Goal: Task Accomplishment & Management: Complete application form

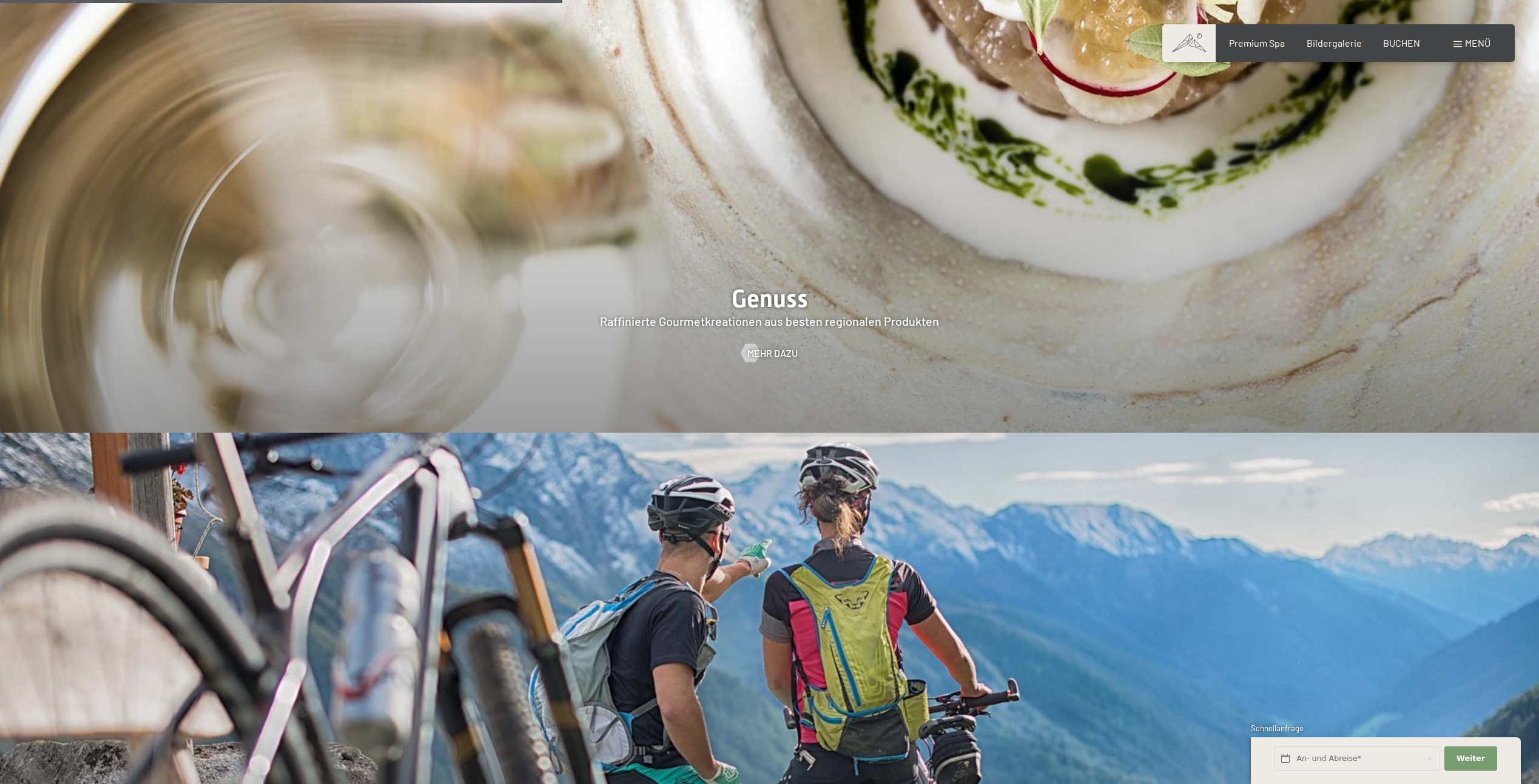
scroll to position [2852, 0]
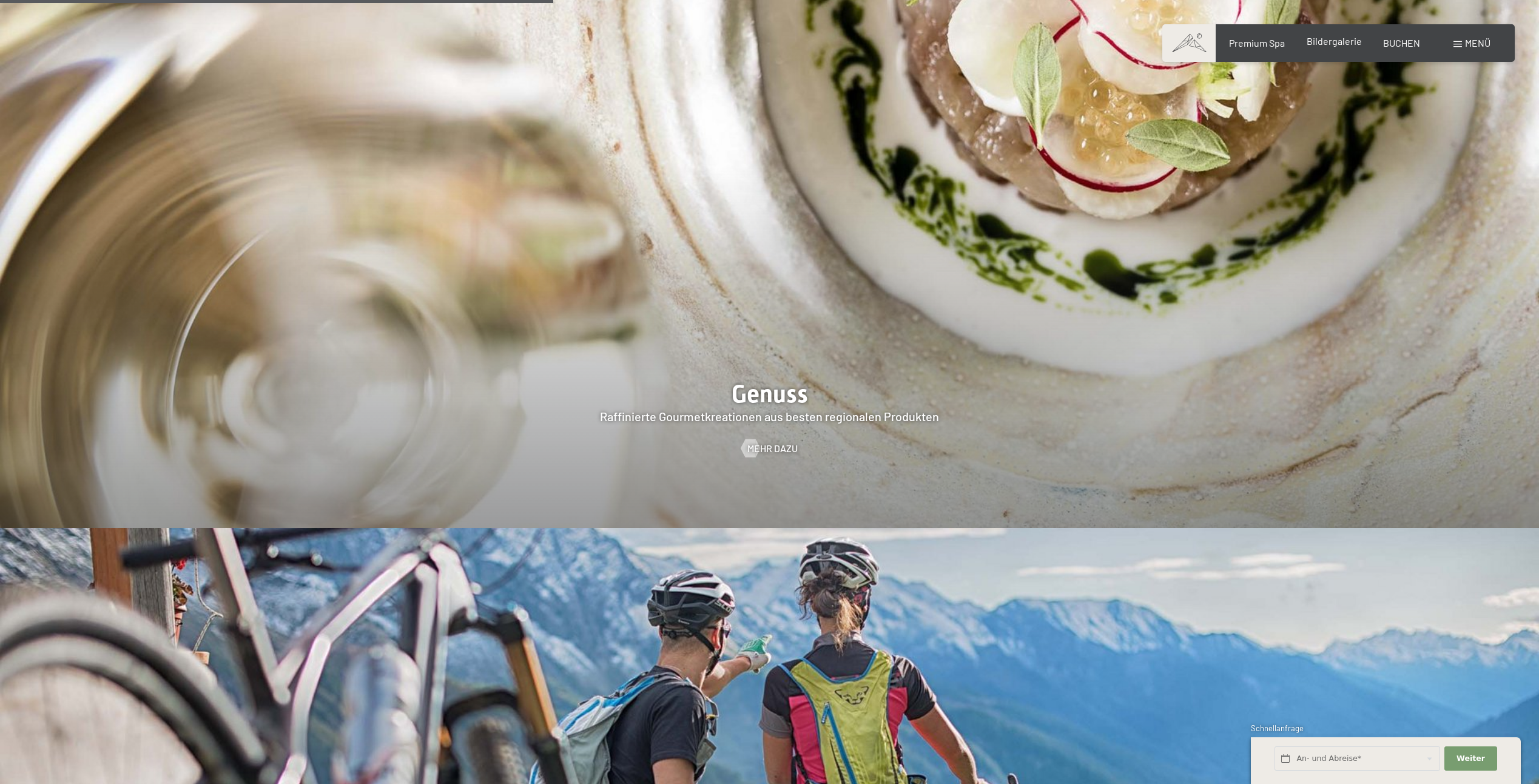
click at [1335, 37] on span "Bildergalerie" at bounding box center [1334, 40] width 55 height 11
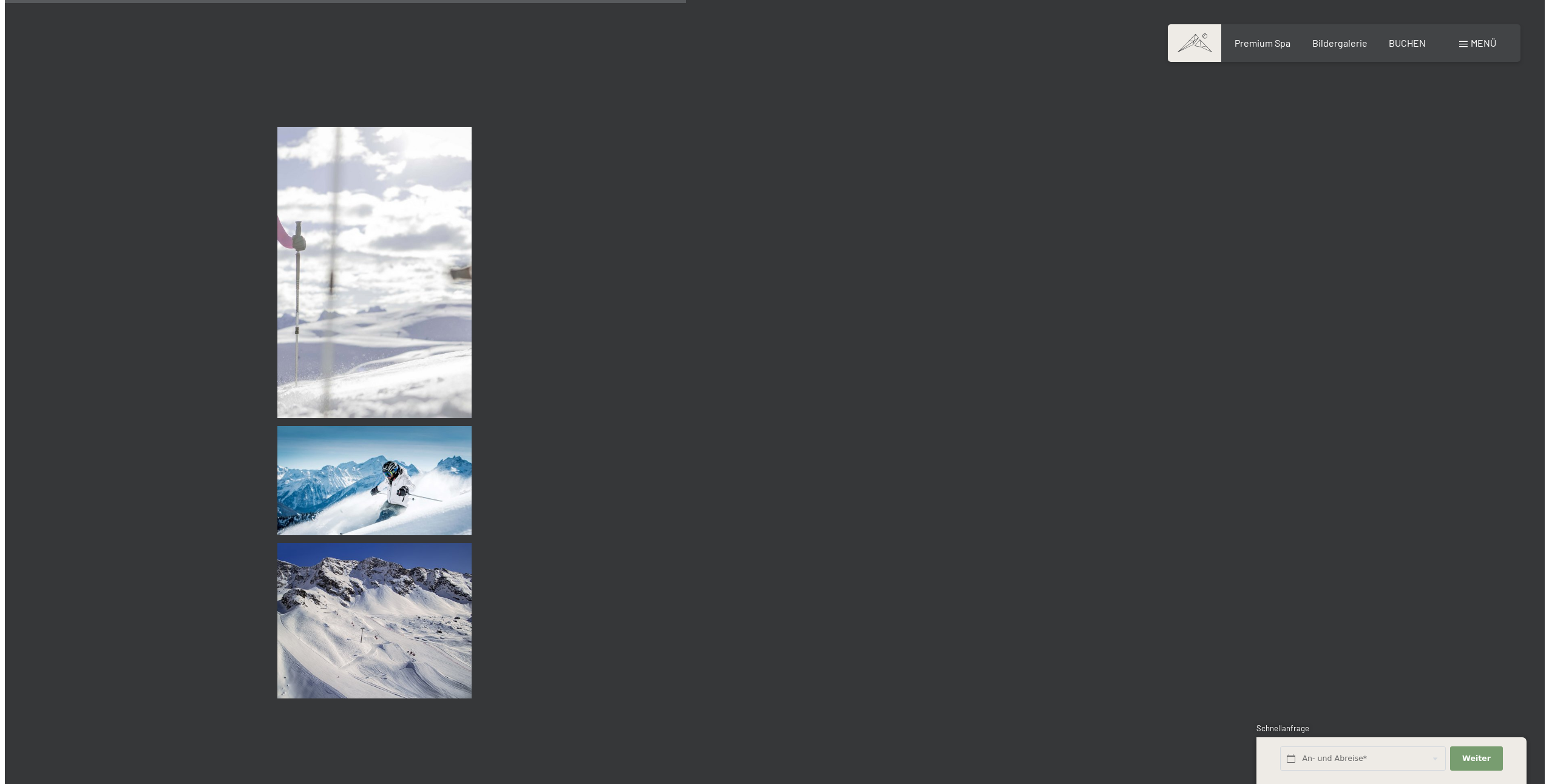
scroll to position [6795, 0]
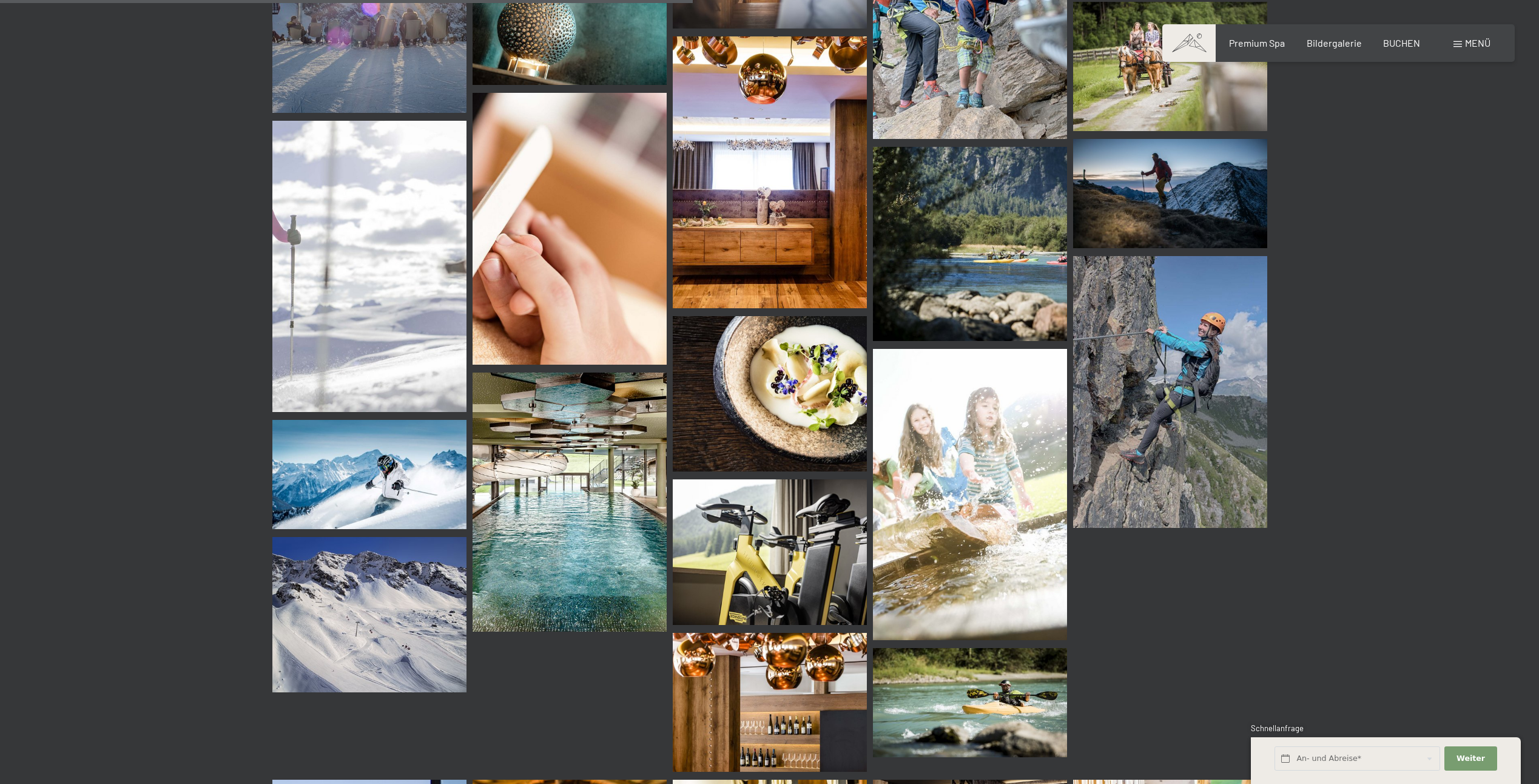
click at [1468, 37] on span "Menü" at bounding box center [1478, 42] width 25 height 11
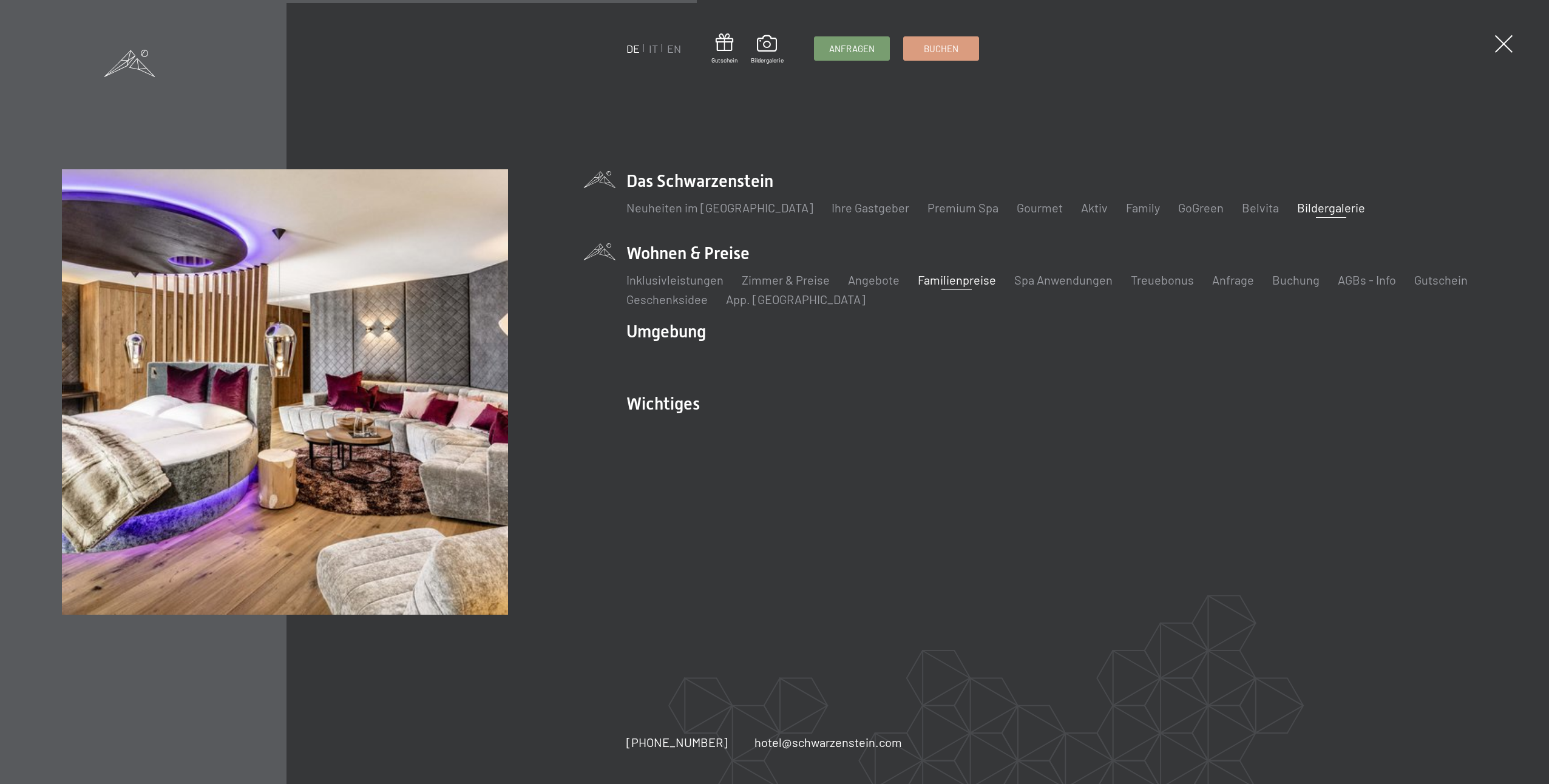
click at [932, 281] on link "Familienpreise" at bounding box center [956, 280] width 78 height 15
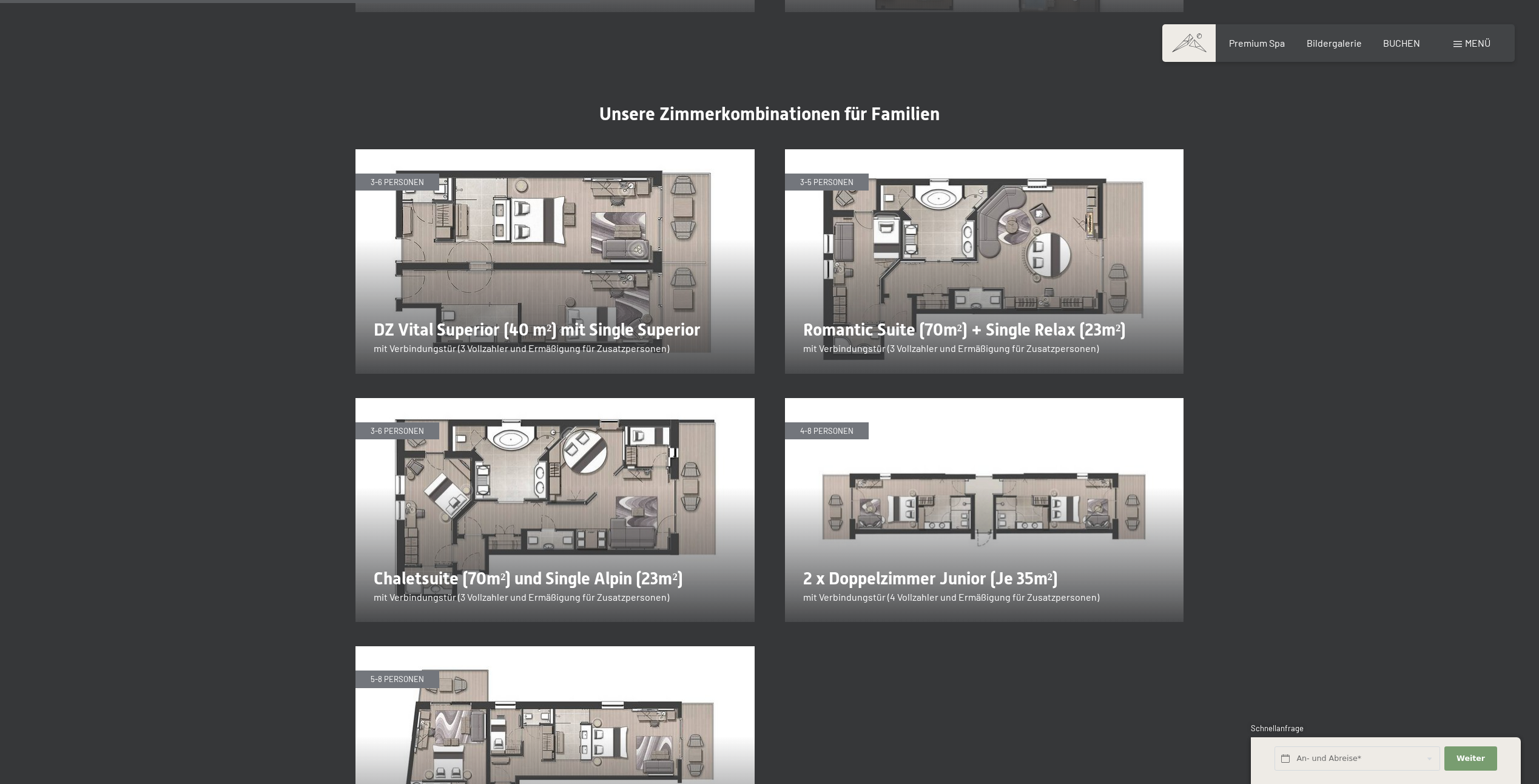
scroll to position [2123, 0]
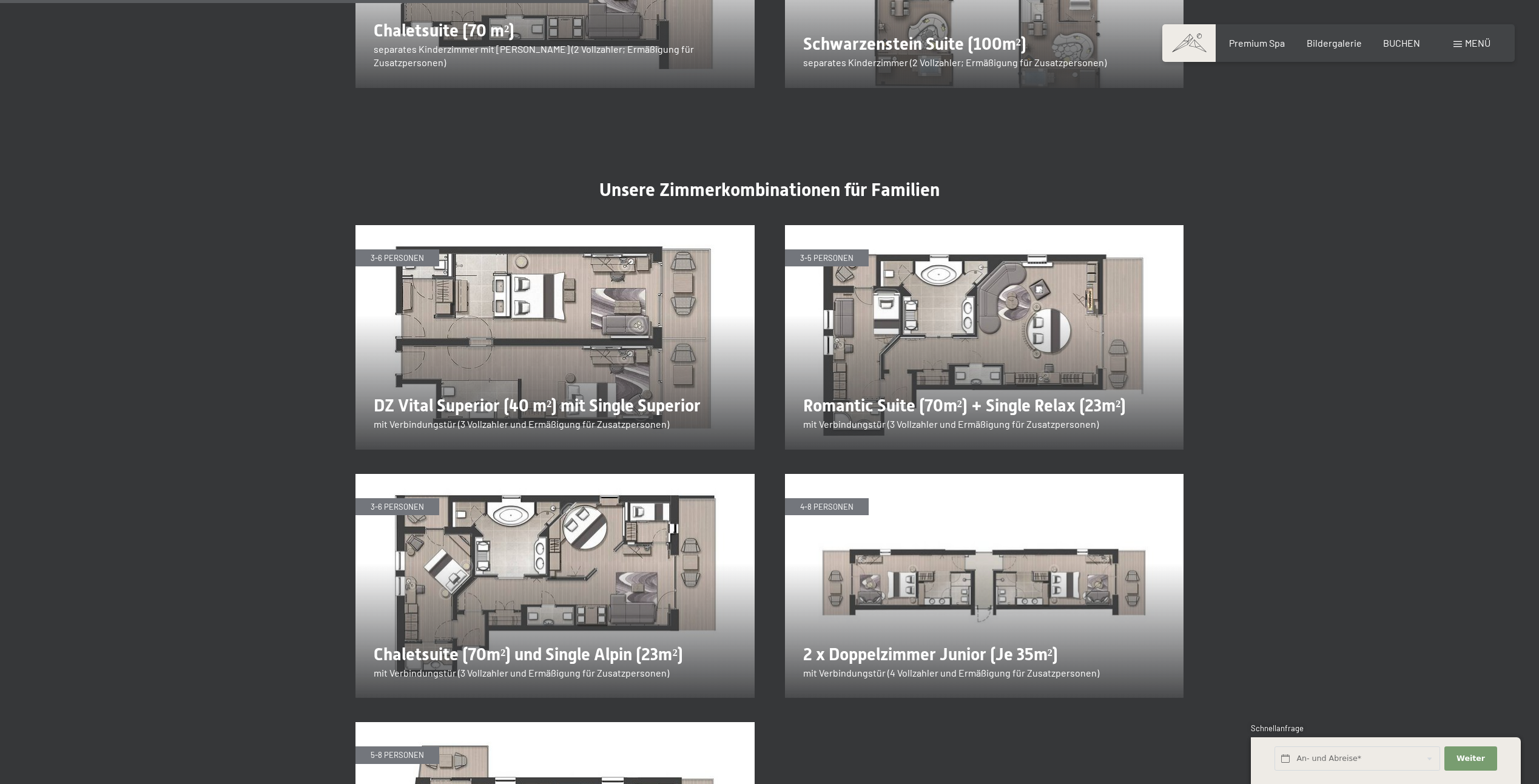
click at [597, 297] on img at bounding box center [555, 337] width 399 height 225
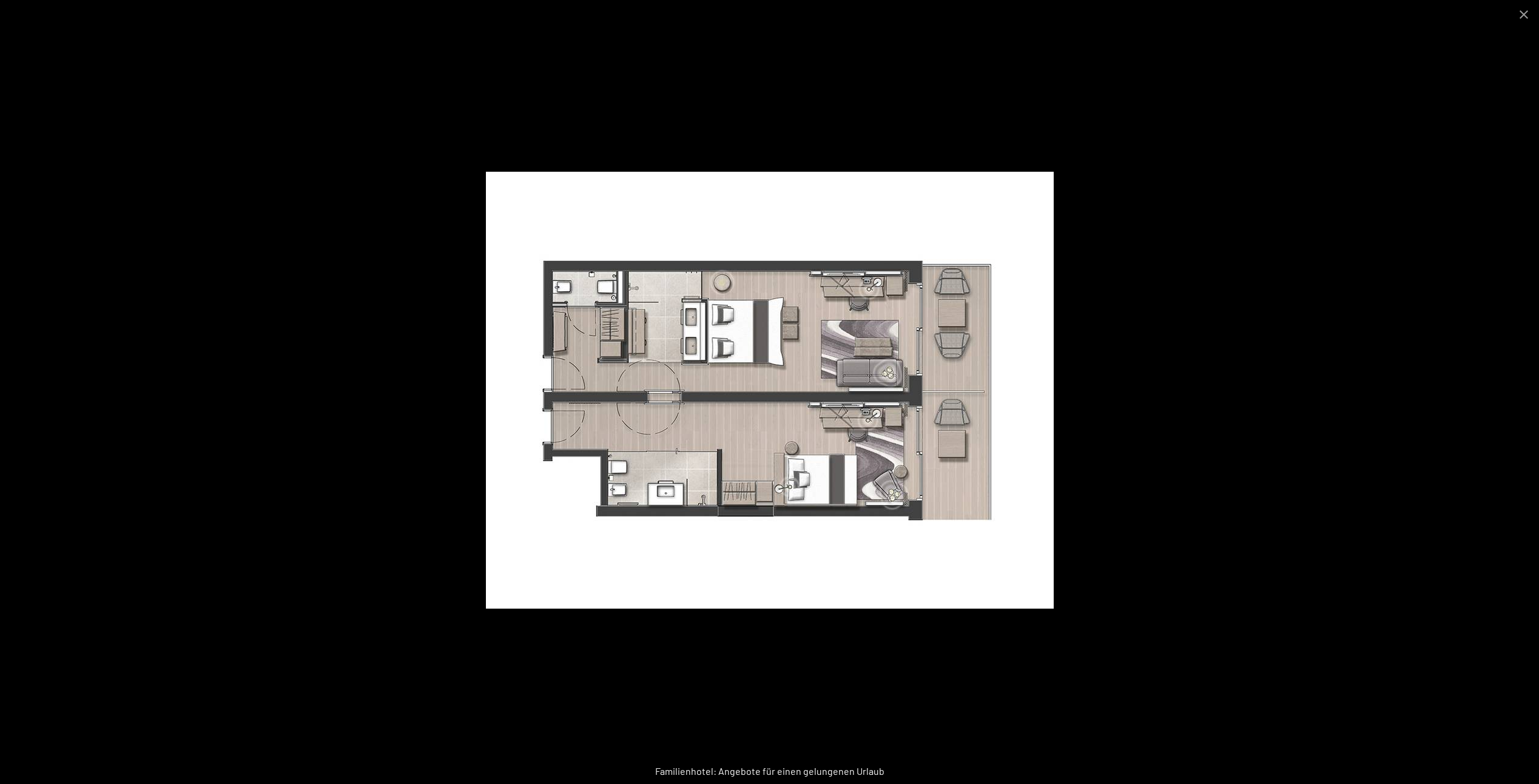
click at [960, 359] on img at bounding box center [770, 390] width 568 height 437
click at [1521, 12] on button "Close gallery" at bounding box center [1524, 14] width 31 height 28
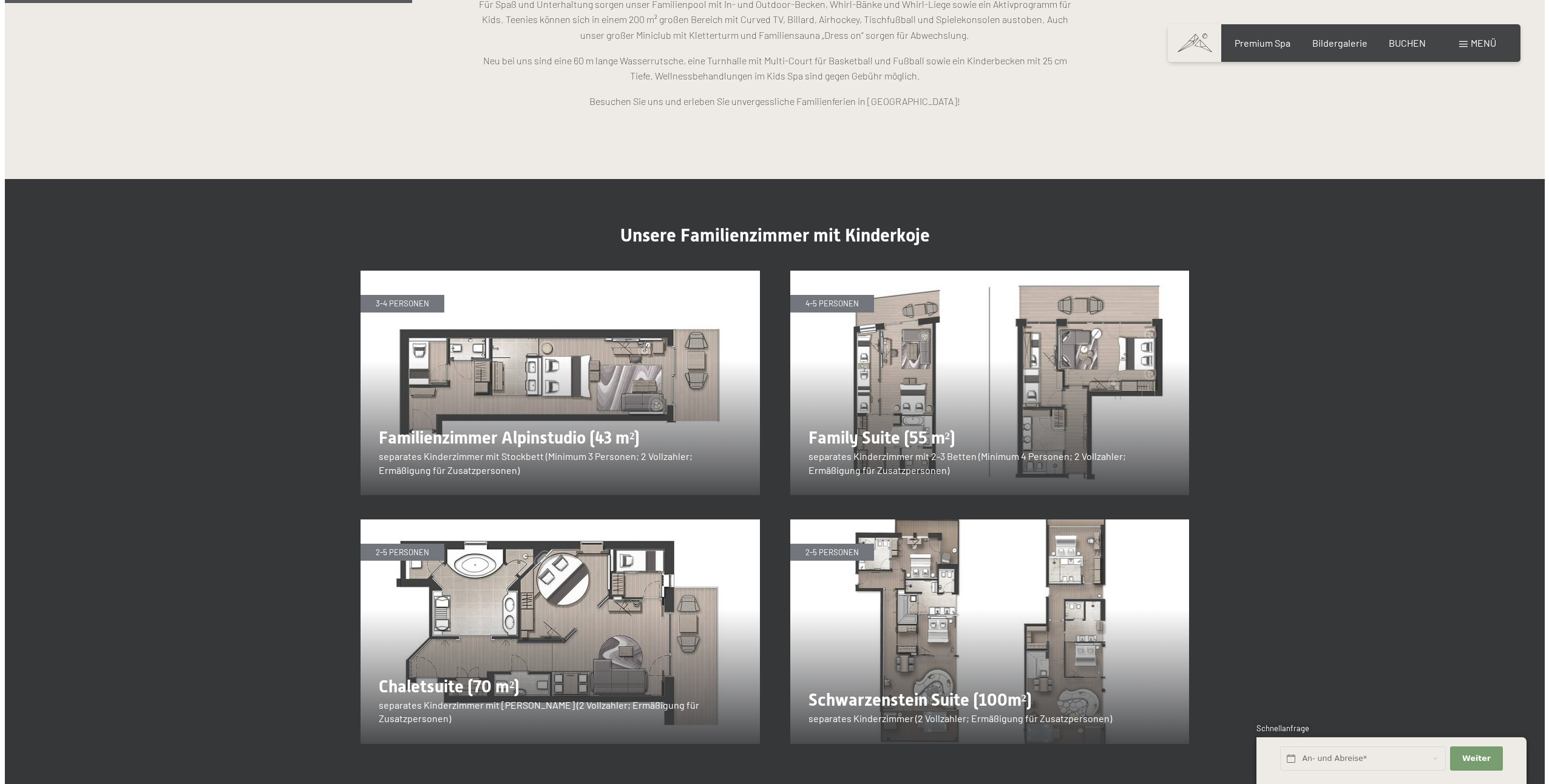
scroll to position [1274, 0]
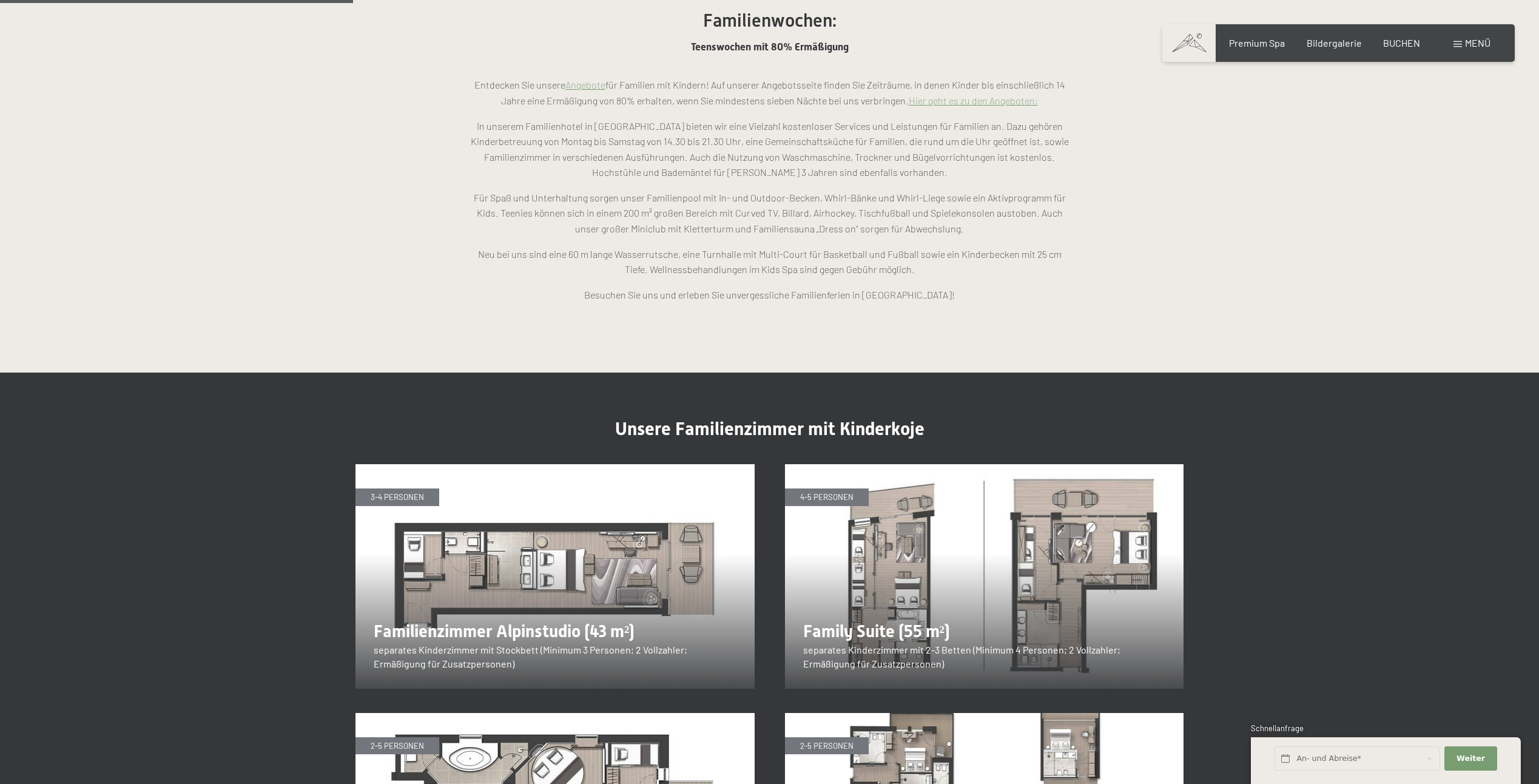
click at [1472, 44] on span "Menü" at bounding box center [1478, 42] width 25 height 11
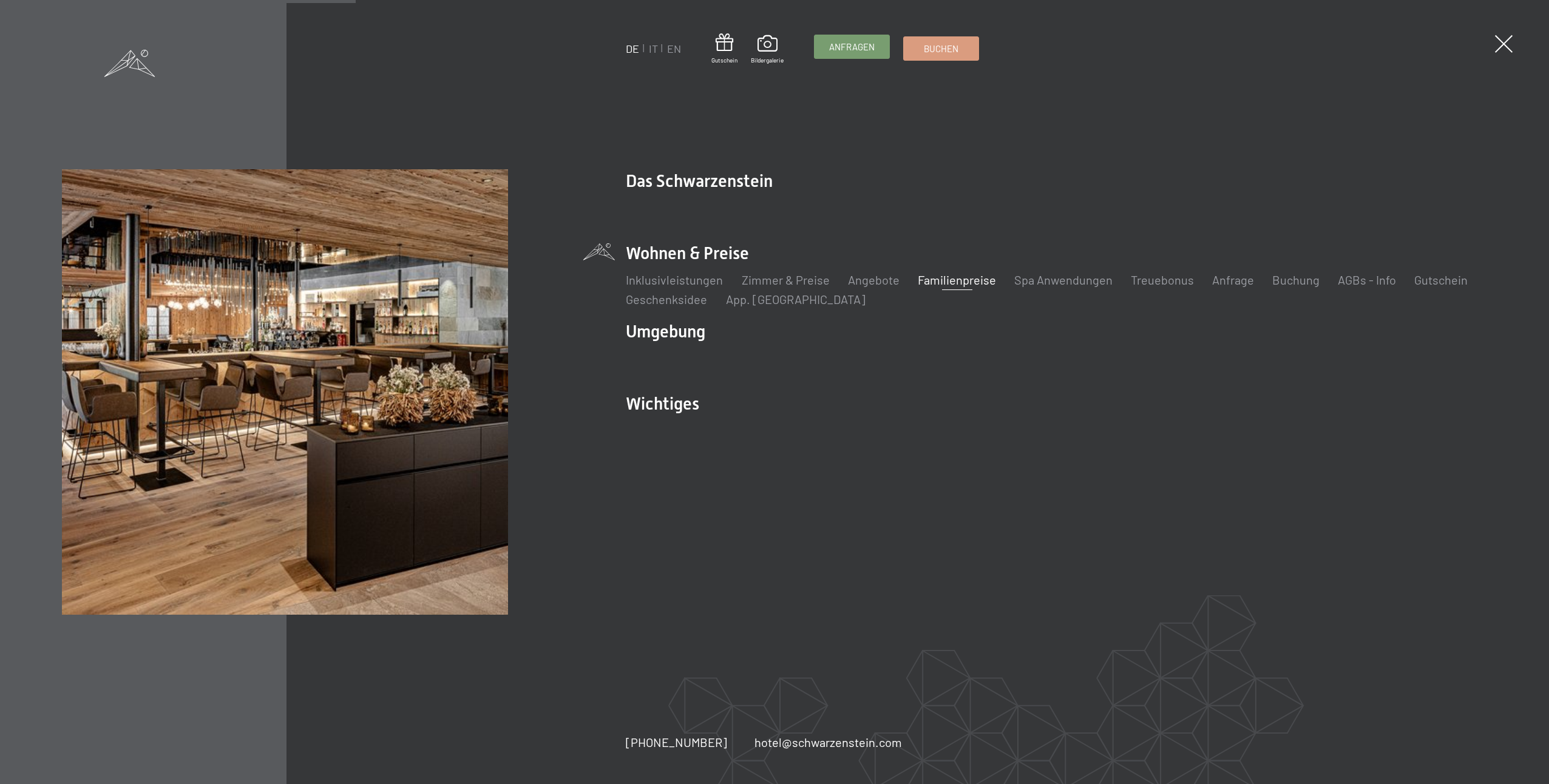
click at [874, 48] on span "Anfragen" at bounding box center [851, 47] width 45 height 13
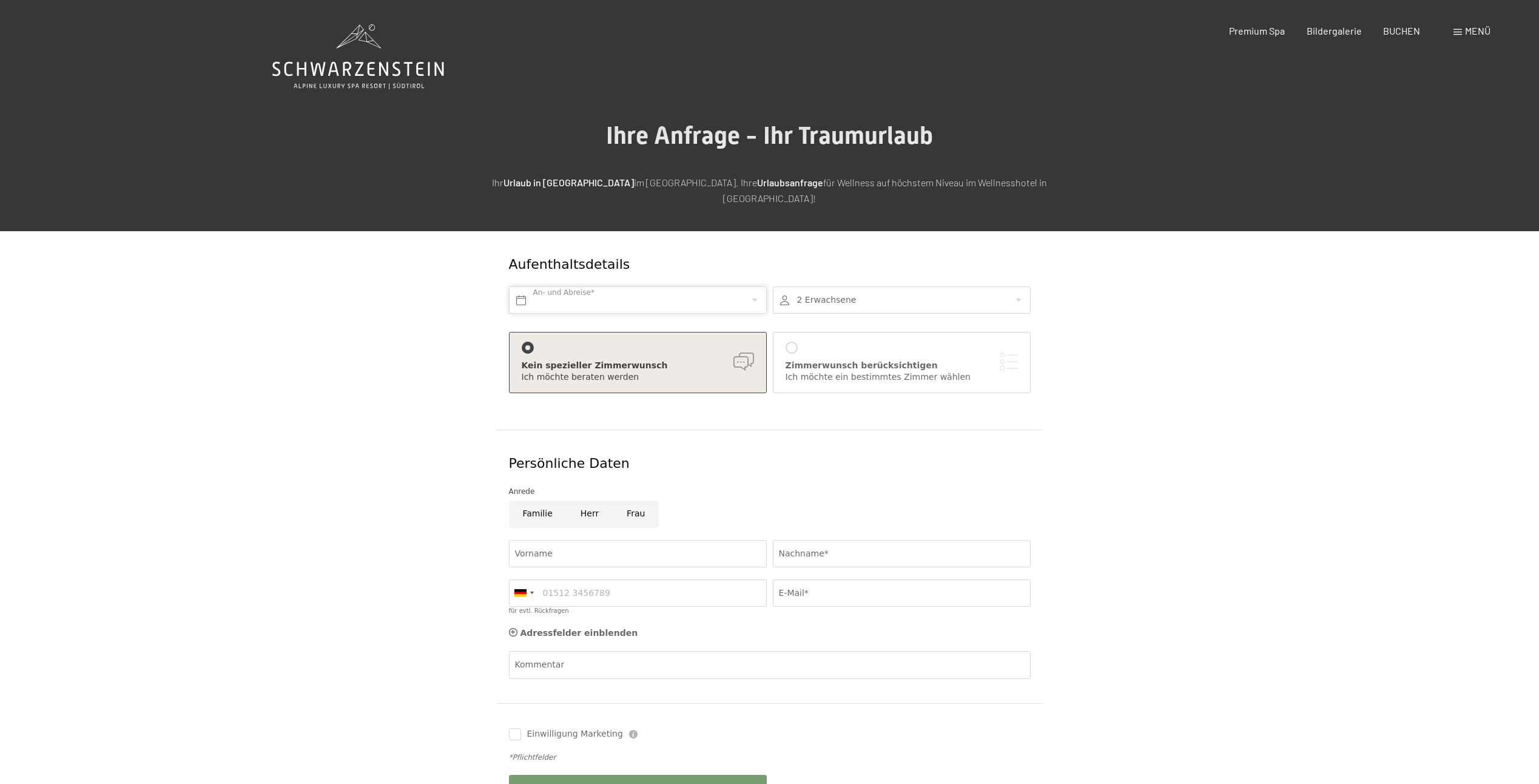
click at [570, 287] on input "text" at bounding box center [638, 300] width 258 height 28
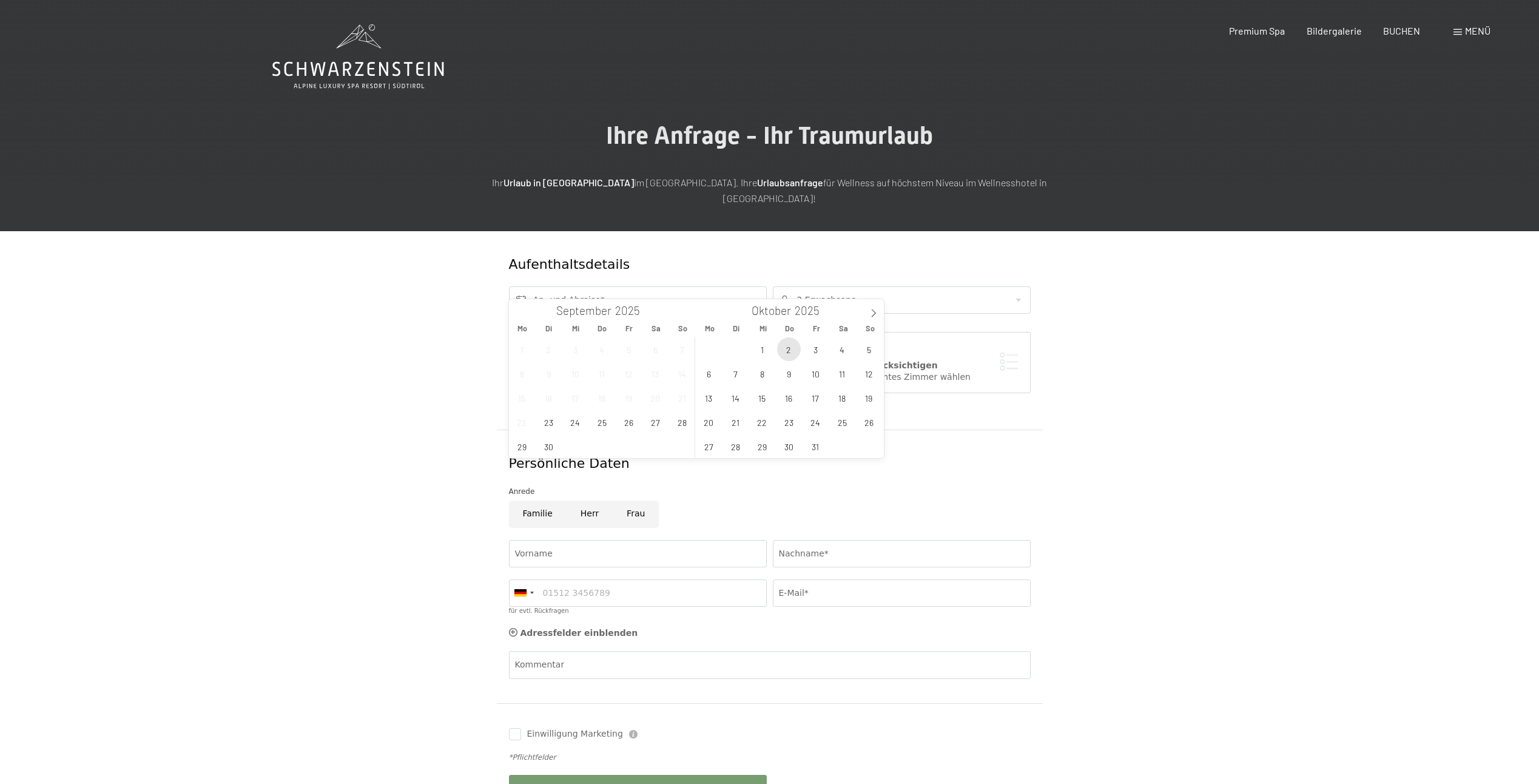
click at [780, 349] on span "2" at bounding box center [789, 349] width 24 height 24
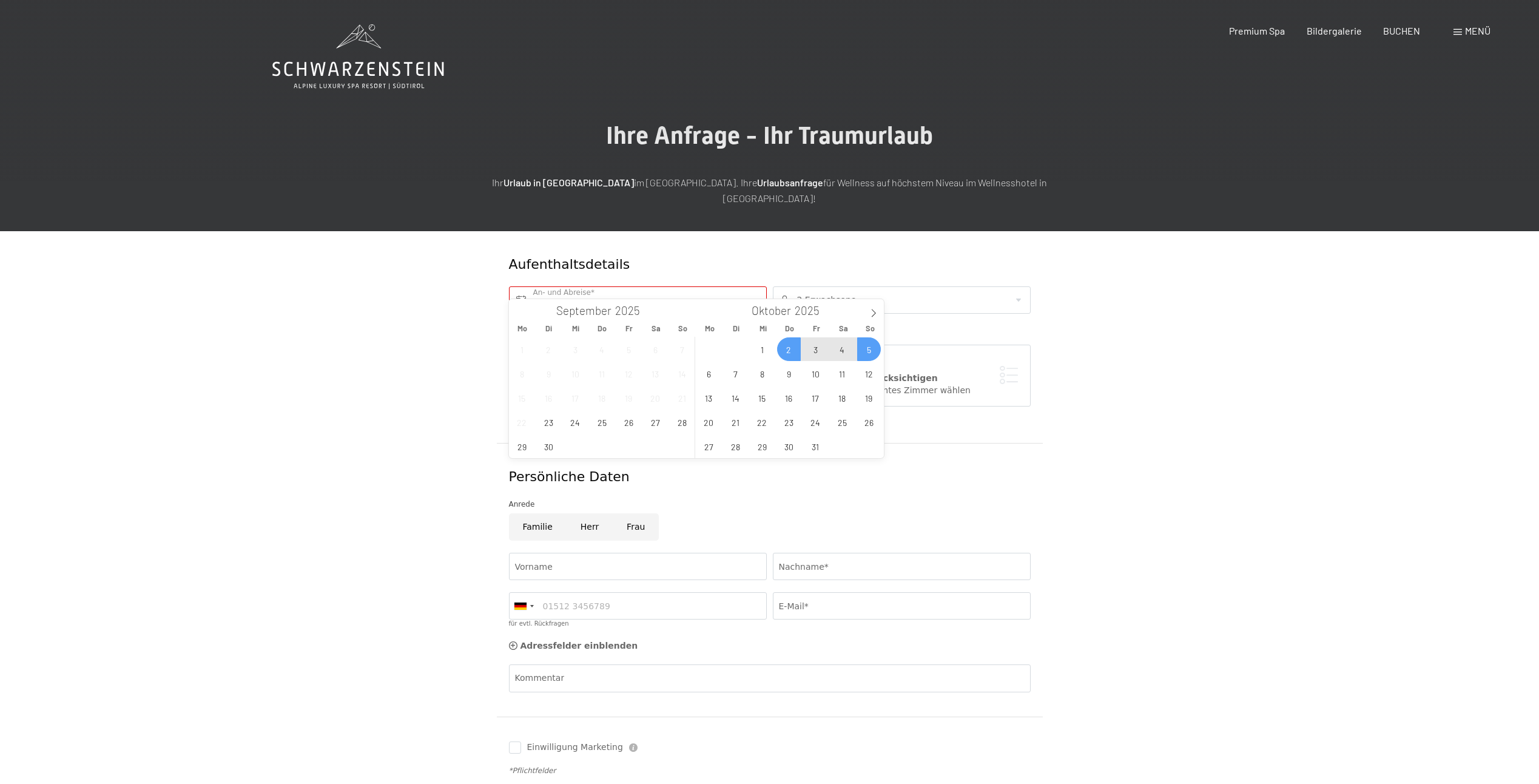
click at [869, 351] on span "5" at bounding box center [869, 349] width 24 height 24
type input "Do. 02.10.2025 - So. 05.10.2025"
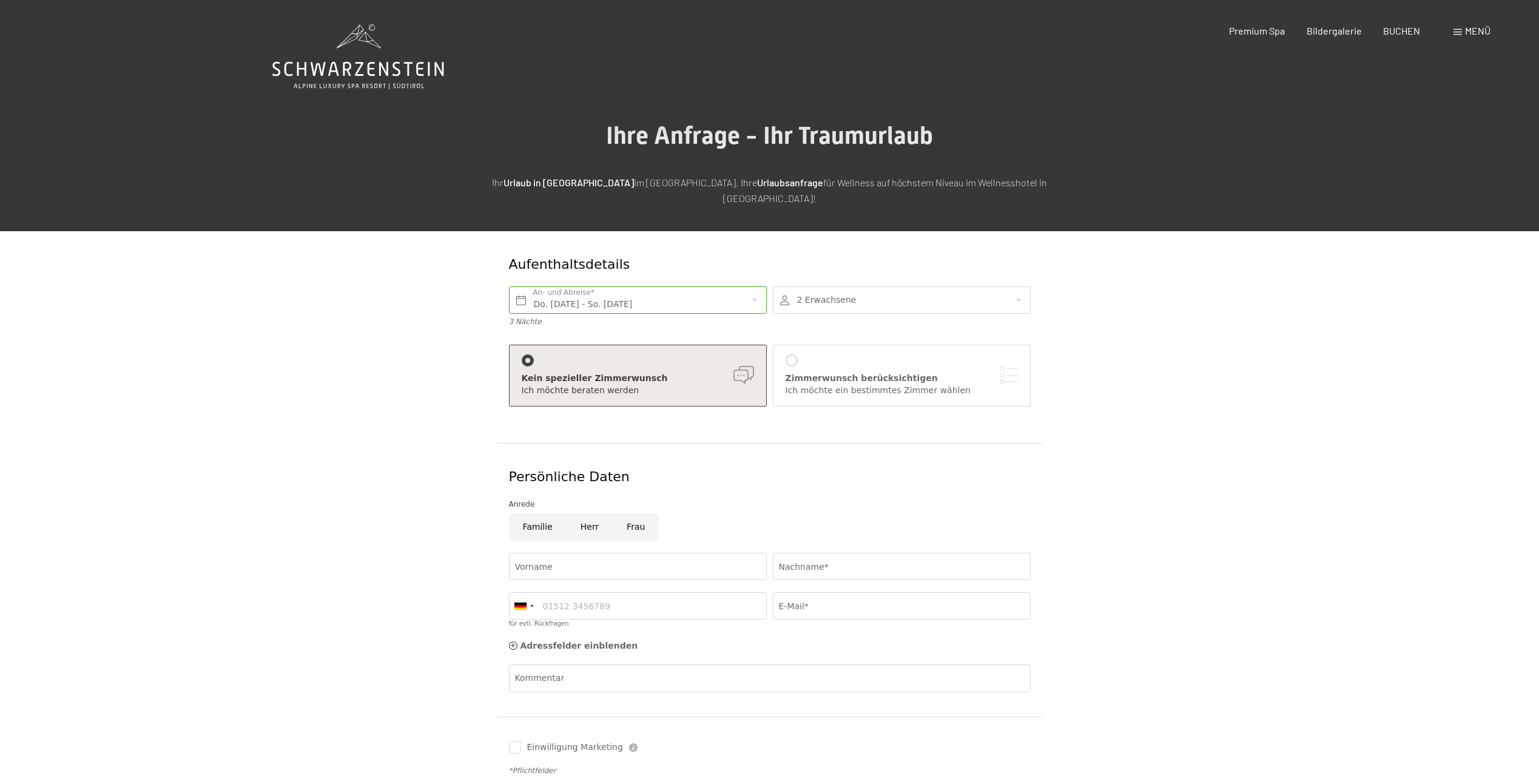
click at [1018, 287] on div at bounding box center [902, 300] width 258 height 28
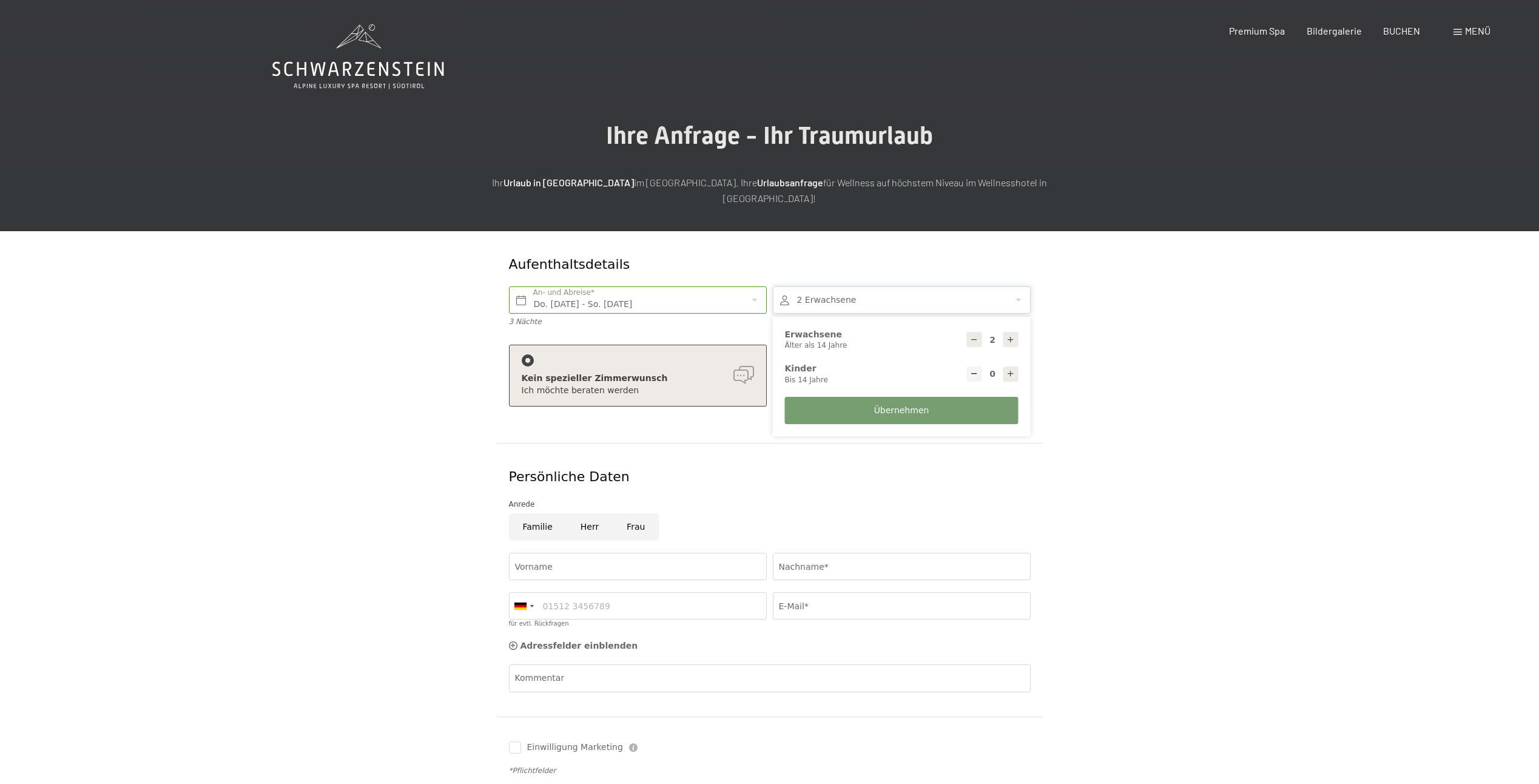
click at [1015, 366] on div at bounding box center [1011, 374] width 15 height 15
type input "1"
select select
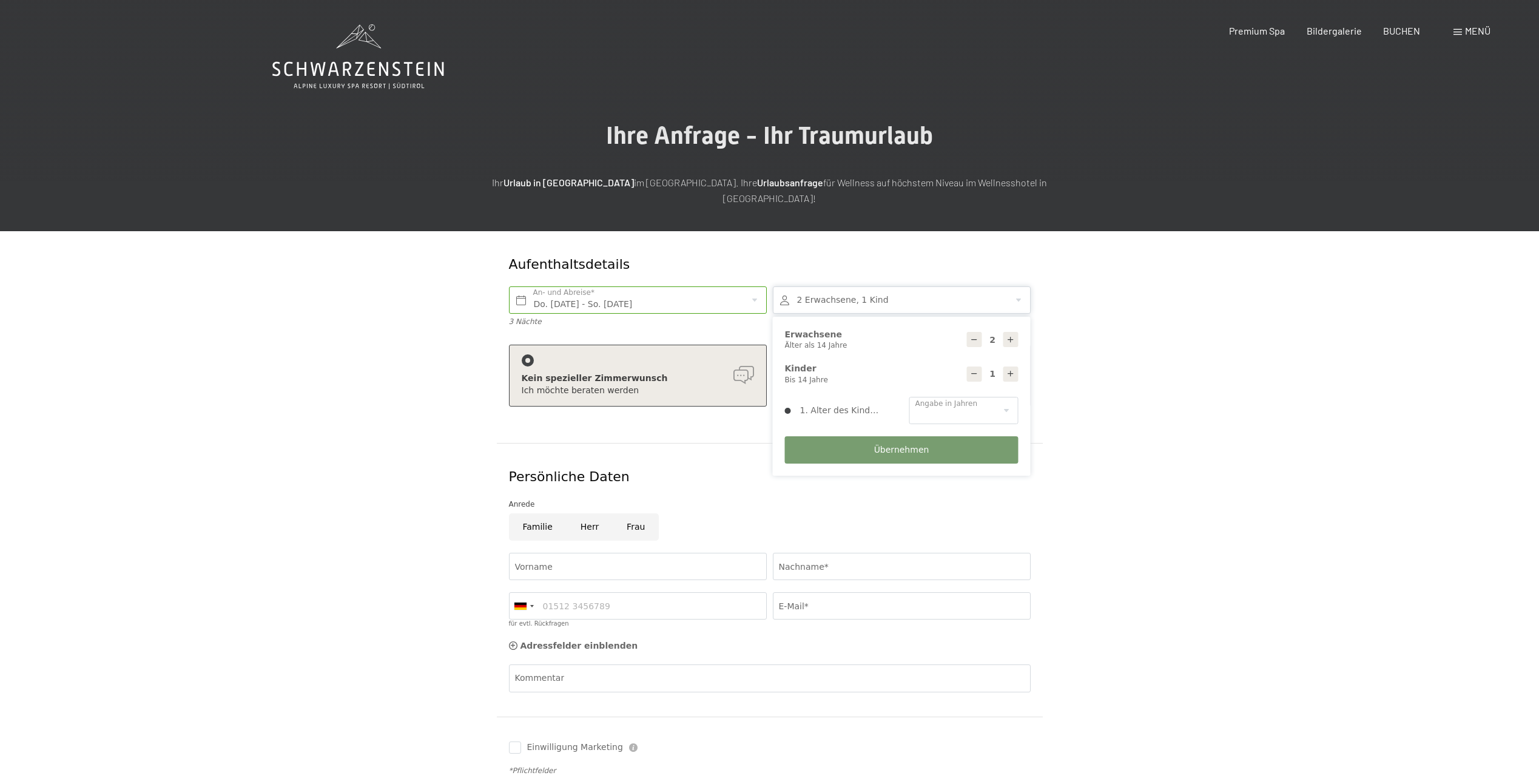
click at [1015, 366] on div at bounding box center [1011, 374] width 15 height 15
type input "2"
select select
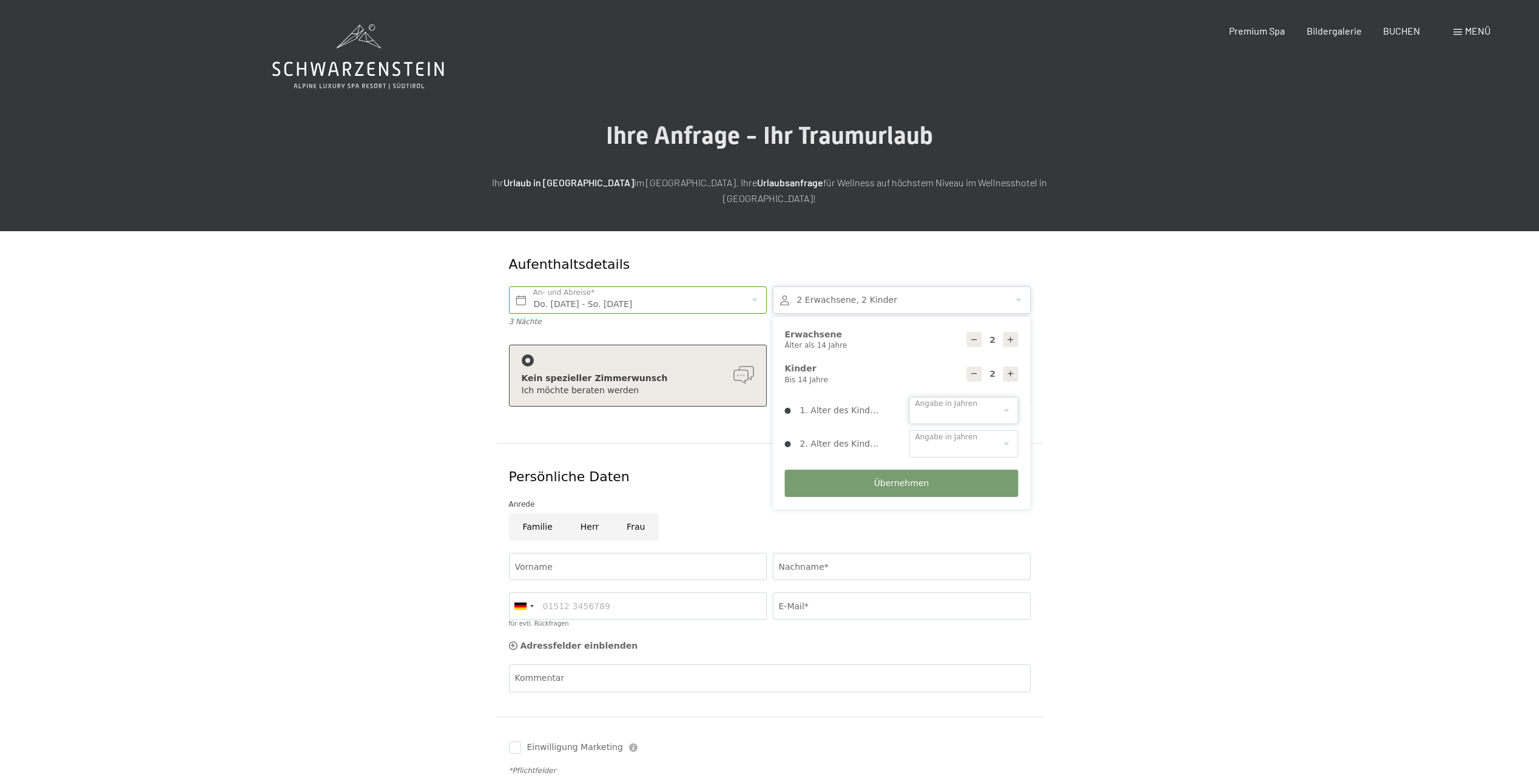
click at [1008, 397] on select "0 1 2 3 4 5 6 7 8 9 10 11 12 13 14" at bounding box center [964, 410] width 109 height 28
select select "10"
click at [910, 397] on select "0 1 2 3 4 5 6 7 8 9 10 11 12 13 14" at bounding box center [964, 410] width 109 height 28
click at [998, 430] on select "0 1 2 3 4 5 6 7 8 9 10 11 12 13 14" at bounding box center [964, 444] width 109 height 28
select select "7"
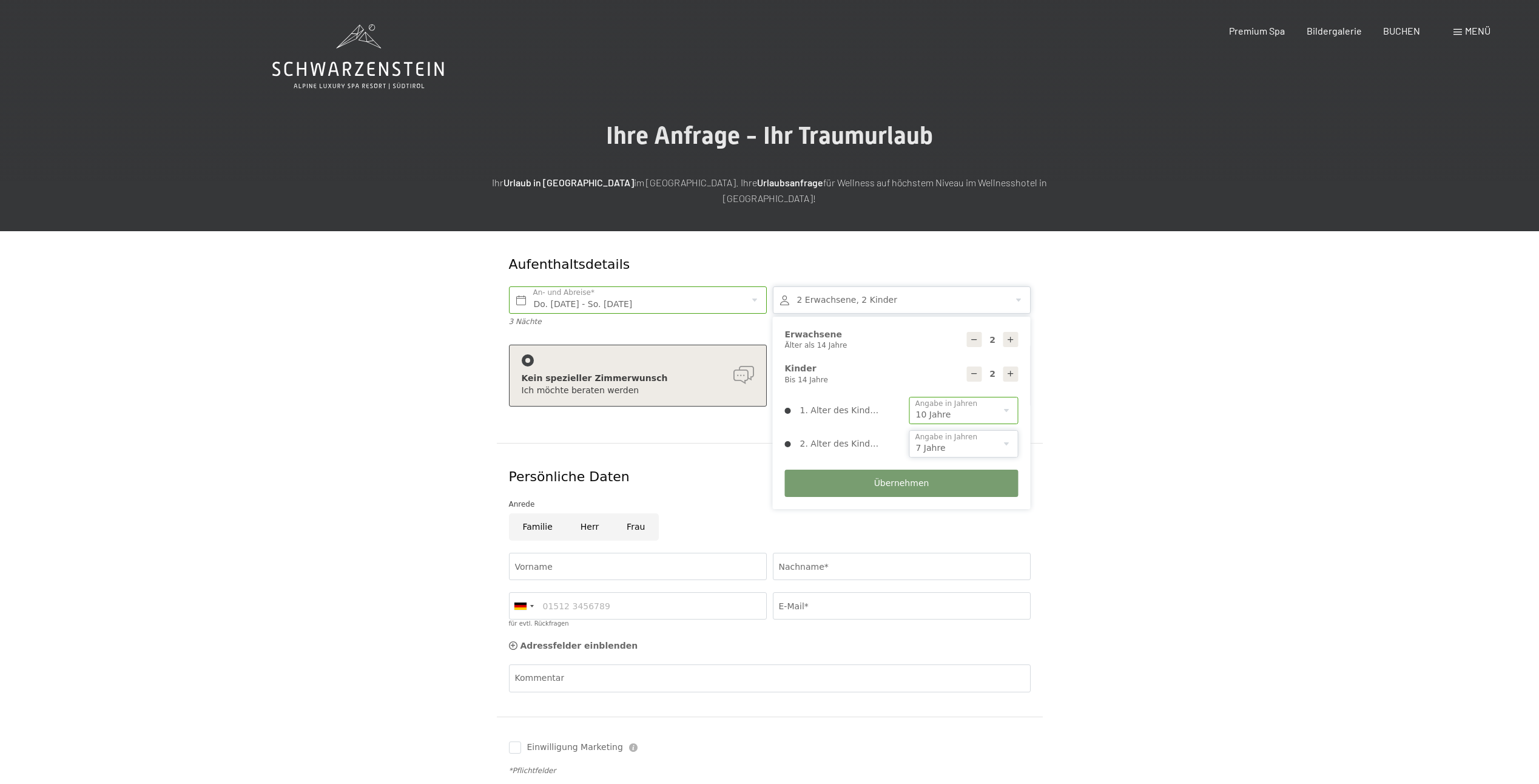
click at [910, 430] on select "0 1 2 3 4 5 6 7 8 9 10 11 12 13 14" at bounding box center [964, 444] width 109 height 28
click at [907, 477] on span "Übernehmen" at bounding box center [902, 483] width 55 height 12
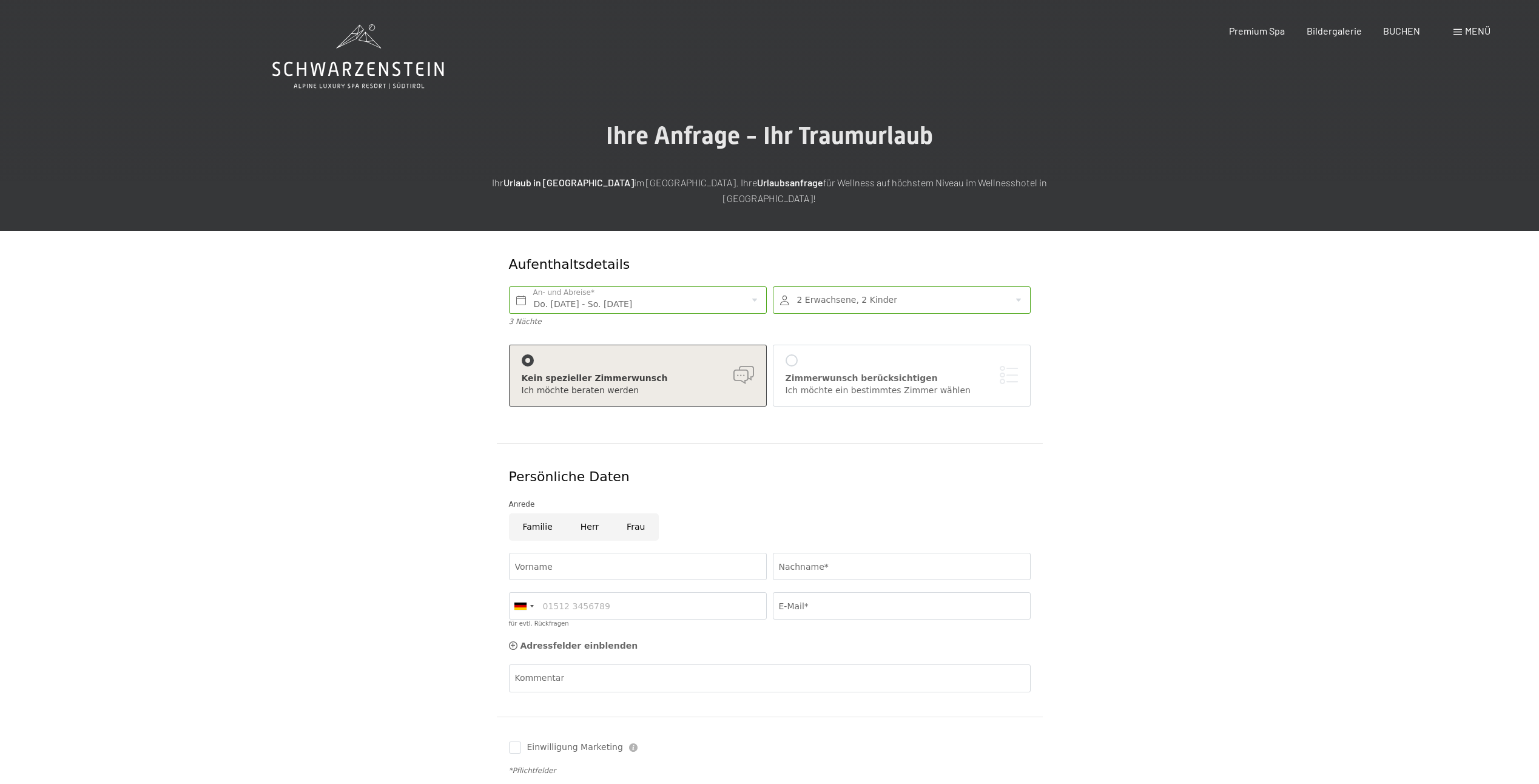
click at [546, 516] on input "Familie" at bounding box center [538, 526] width 57 height 28
radio input "true"
click at [547, 552] on input "Vorname" at bounding box center [638, 566] width 258 height 28
type input "Anton"
type input "Bachmeier"
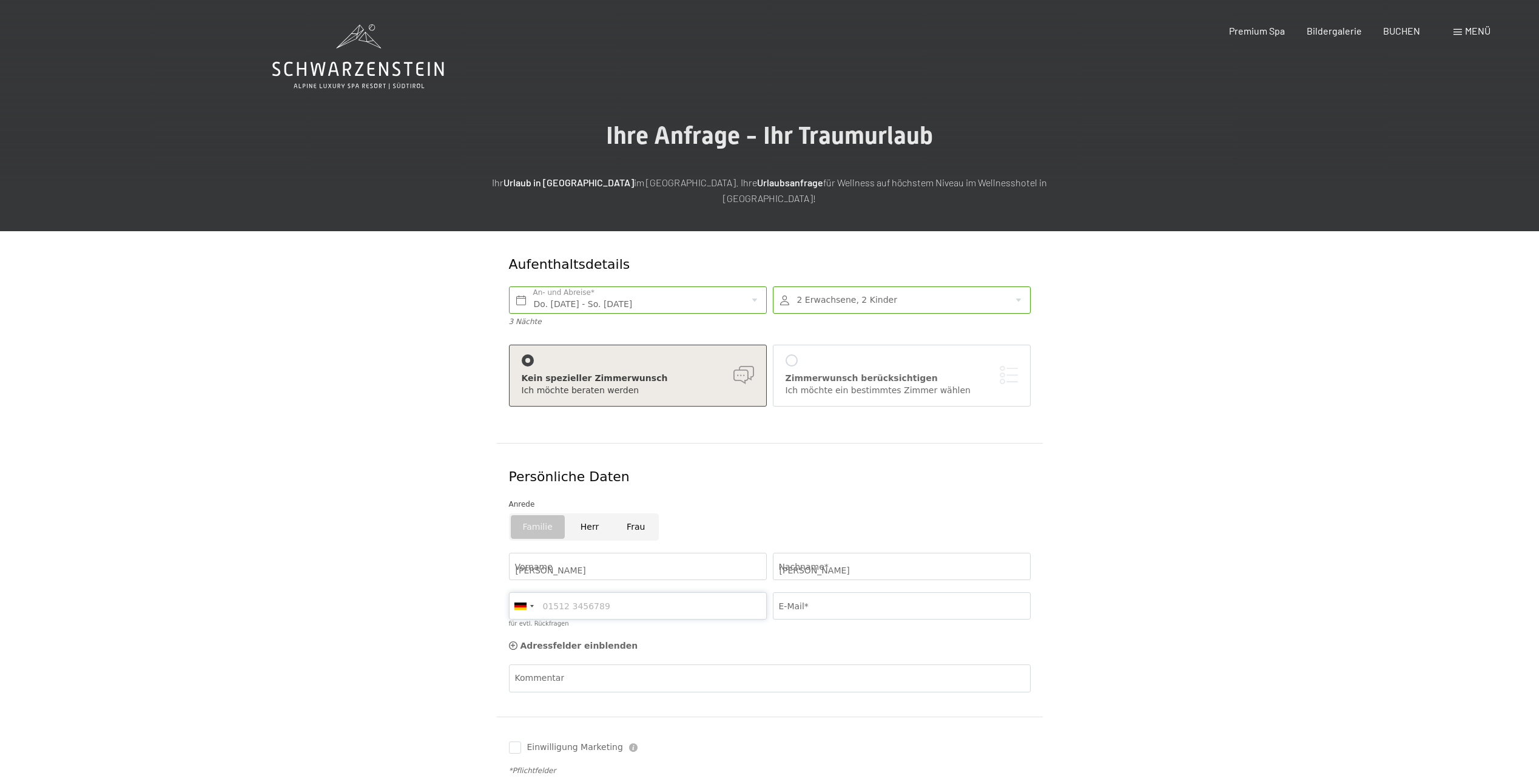
type input "094185219"
type input "info@schreinerei-bachmeier.de"
drag, startPoint x: 605, startPoint y: 594, endPoint x: 537, endPoint y: 593, distance: 68.0
click at [537, 593] on div "Germany (Deutschland) +49 Italy (Italia) +39 Austria (Österreich) +43 Switzerla…" at bounding box center [638, 605] width 258 height 28
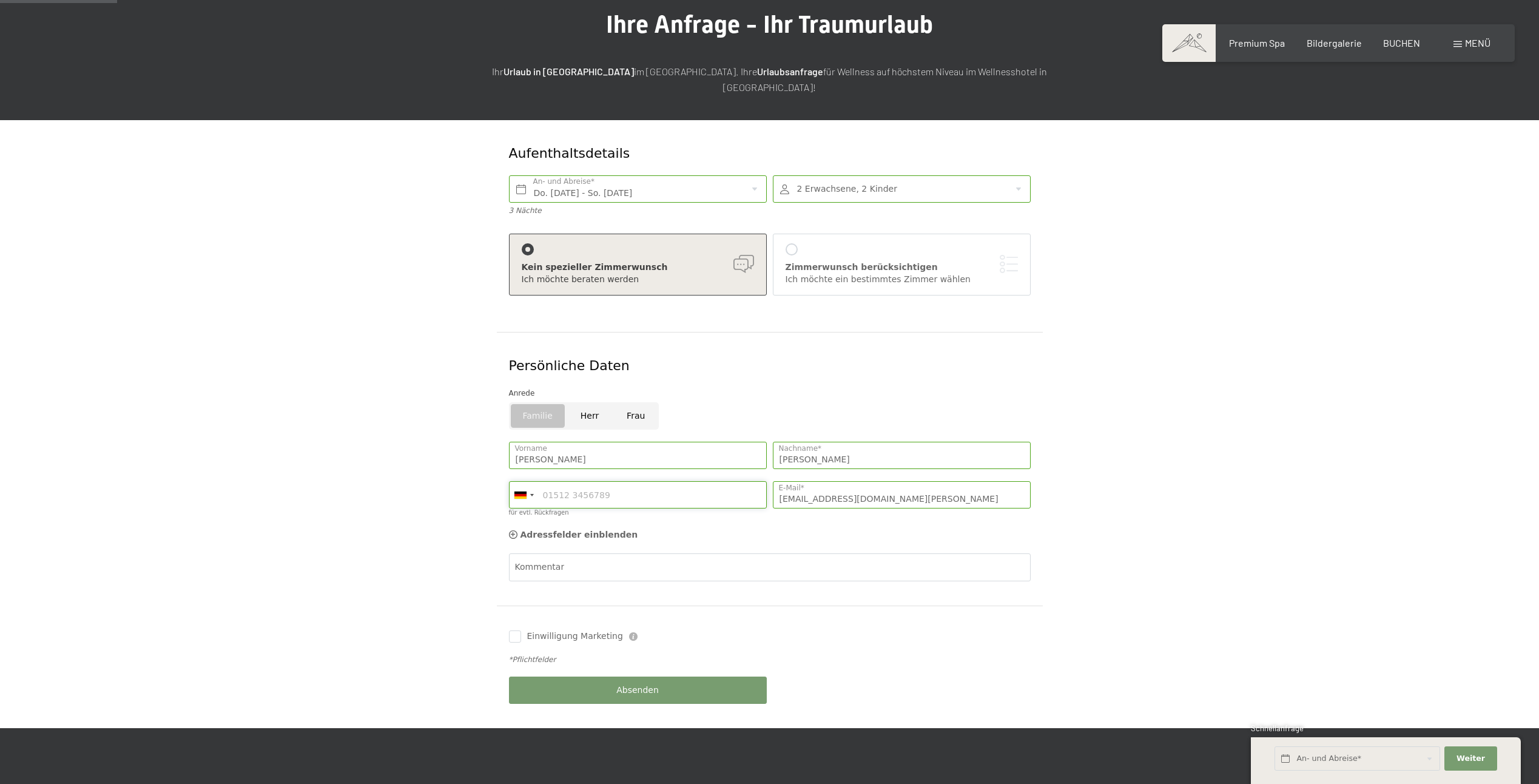
scroll to position [121, 0]
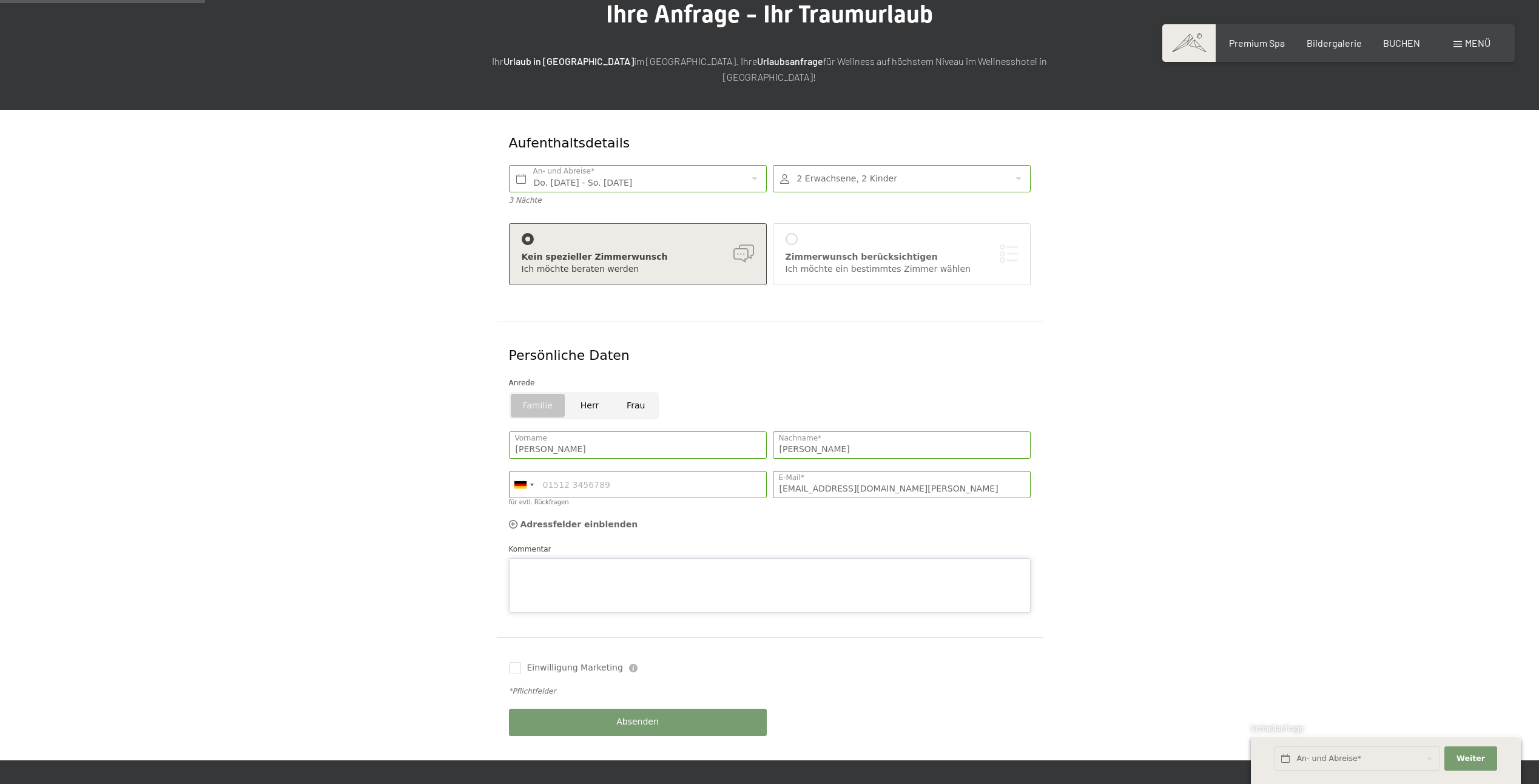
click at [532, 543] on div "Kommentar" at bounding box center [770, 578] width 522 height 70
paste textarea "Grüß Gott, wir suchen für 4 Personen ein oder zwei Zimmer. Die Situation ist fo…"
type textarea "Grüß Gott, wir suchen für 4 Personen ein oder zwei Zimmer. Die Situation ist fo…"
click at [520, 662] on input "Einwilligung Marketing" at bounding box center [515, 668] width 12 height 12
checkbox input "true"
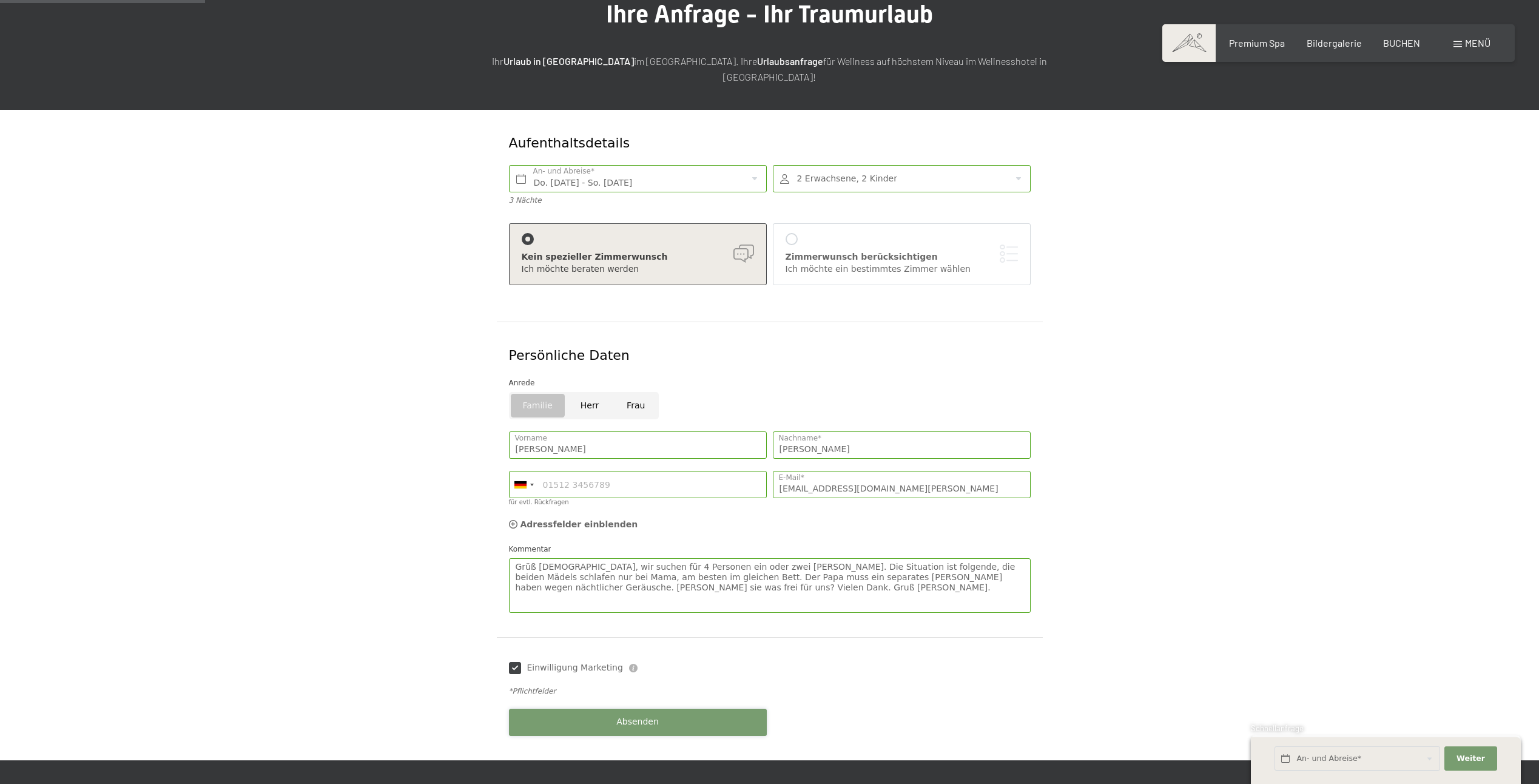
click at [593, 709] on button "Absenden" at bounding box center [638, 722] width 258 height 28
